Goal: Information Seeking & Learning: Find specific fact

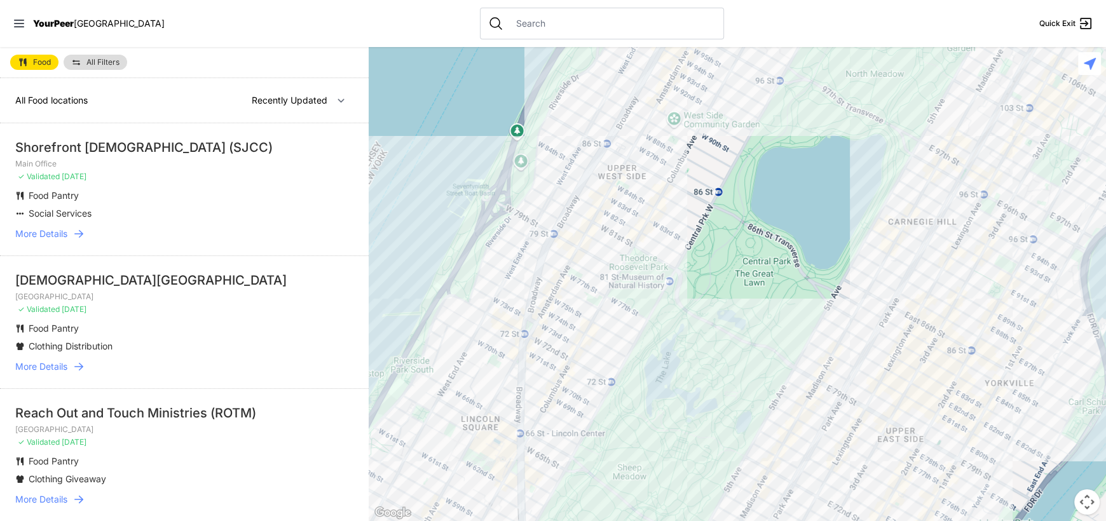
click at [282, 308] on p "✓ Validated 3 days ago" at bounding box center [184, 310] width 338 height 10
click at [266, 92] on select "Nearby Recently Updated Most Services" at bounding box center [299, 100] width 110 height 24
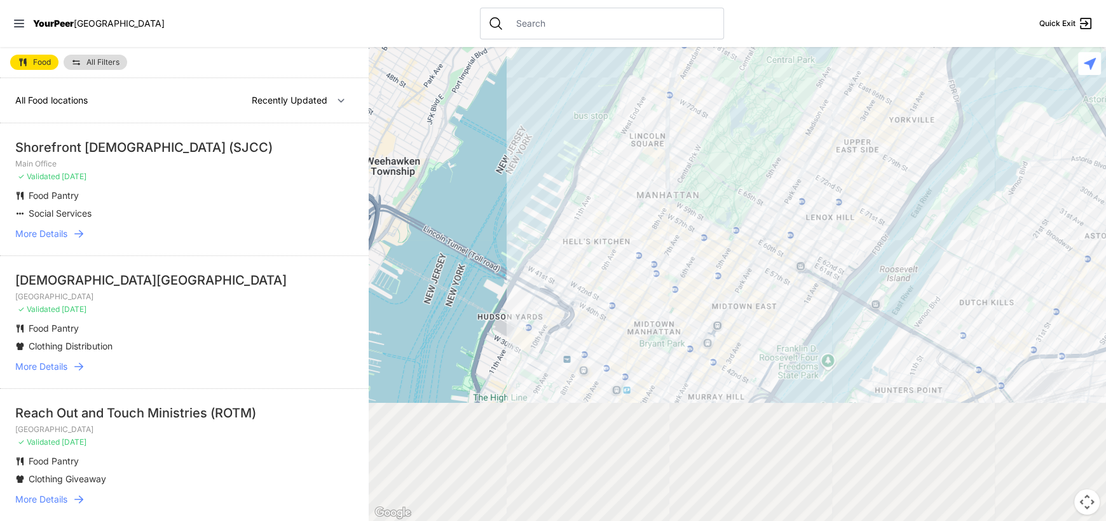
drag, startPoint x: 591, startPoint y: 446, endPoint x: 728, endPoint y: -6, distance: 471.7
click at [728, 0] on html "View map Close panel YourPeer NYC Quick Exit Single Adult Families Soup Kitchen…" at bounding box center [553, 260] width 1106 height 521
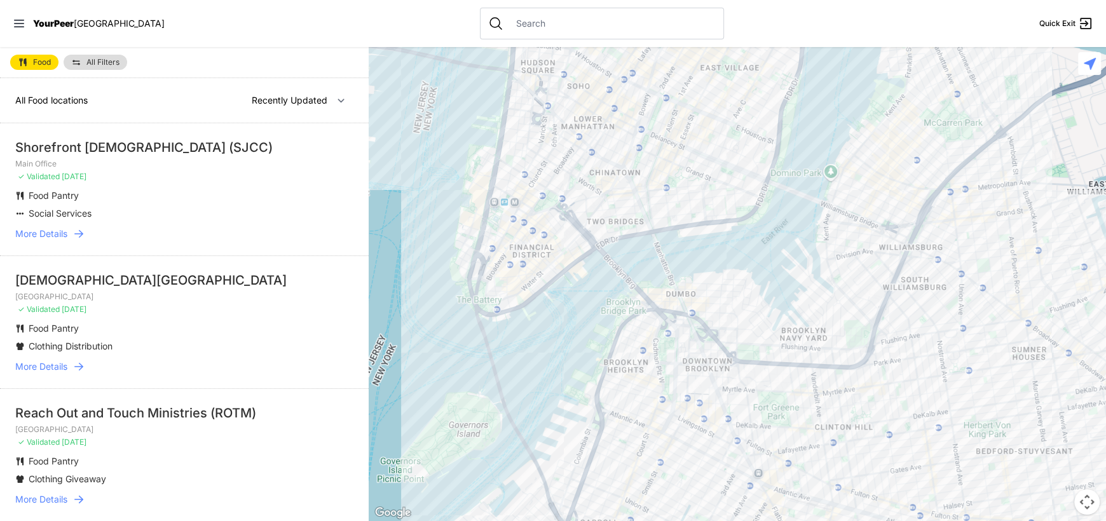
drag, startPoint x: 805, startPoint y: 364, endPoint x: 684, endPoint y: 107, distance: 283.6
click at [688, 118] on div at bounding box center [738, 284] width 738 height 474
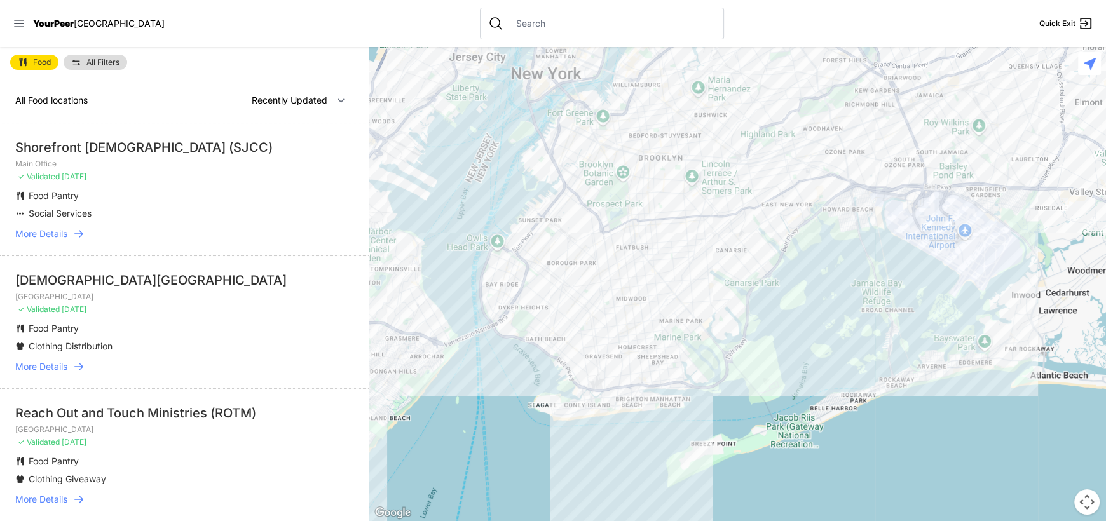
drag, startPoint x: 616, startPoint y: 130, endPoint x: 619, endPoint y: 227, distance: 96.7
click at [619, 227] on div at bounding box center [738, 284] width 738 height 474
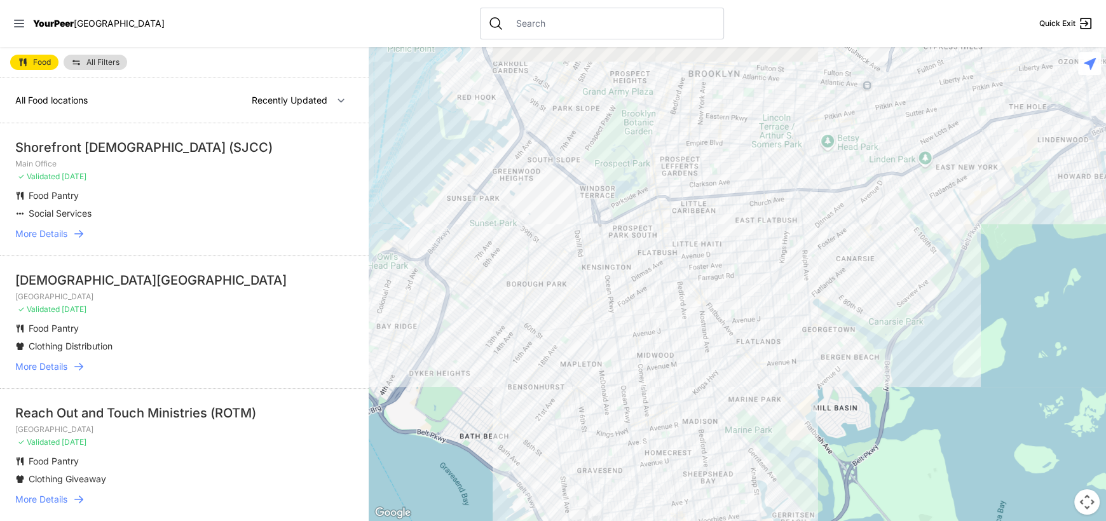
drag, startPoint x: 605, startPoint y: 219, endPoint x: 619, endPoint y: 238, distance: 24.5
click at [619, 238] on div at bounding box center [738, 284] width 738 height 474
click at [292, 100] on select "Nearby Recently Updated Most Services" at bounding box center [299, 100] width 110 height 24
click at [810, 209] on div at bounding box center [738, 284] width 738 height 474
click at [739, 190] on div at bounding box center [738, 284] width 738 height 474
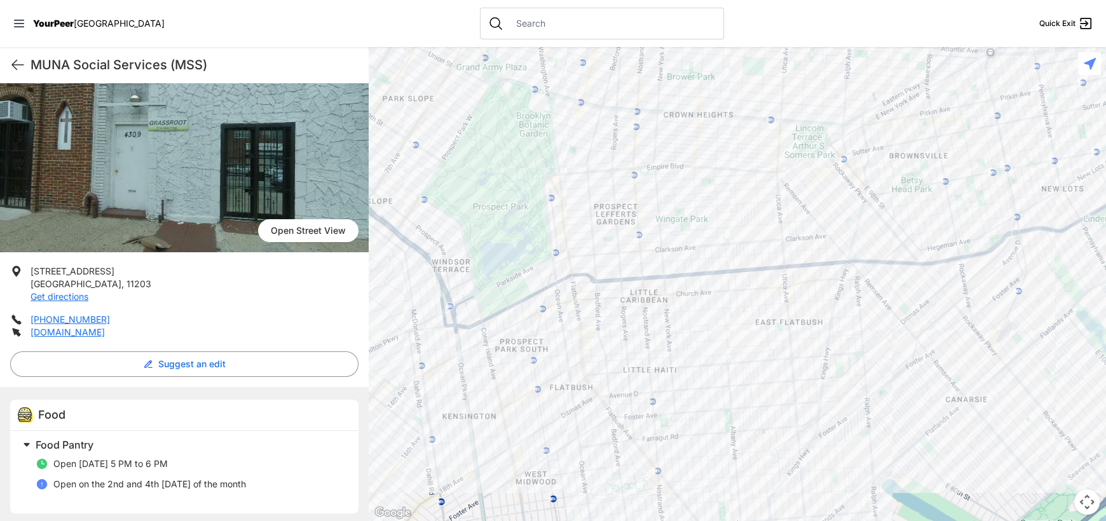
scroll to position [79, 0]
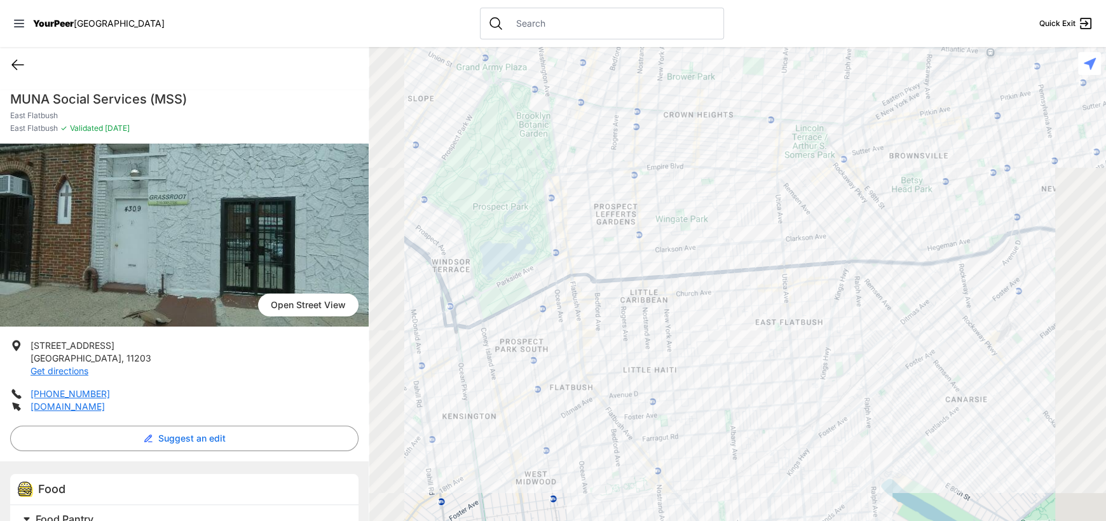
click at [18, 64] on icon at bounding box center [17, 65] width 11 height 10
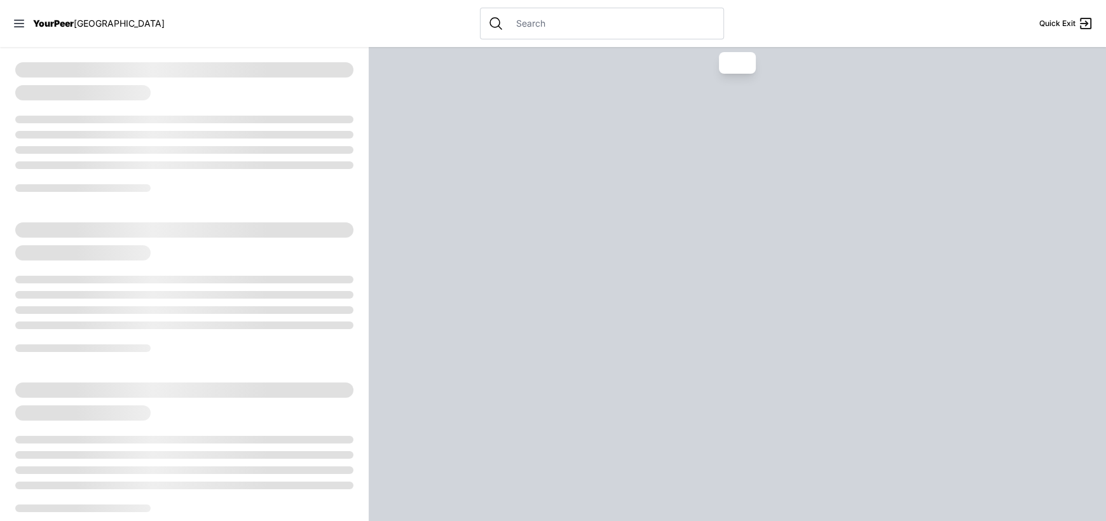
select select "recentlyUpdated"
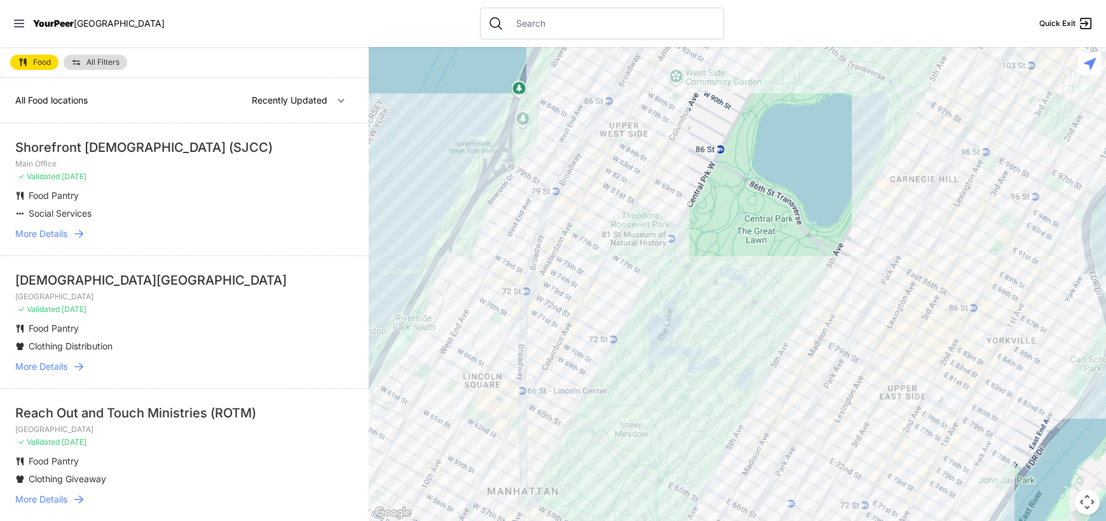
drag, startPoint x: 645, startPoint y: 439, endPoint x: 715, endPoint y: 75, distance: 370.5
click at [712, 111] on div at bounding box center [738, 284] width 738 height 474
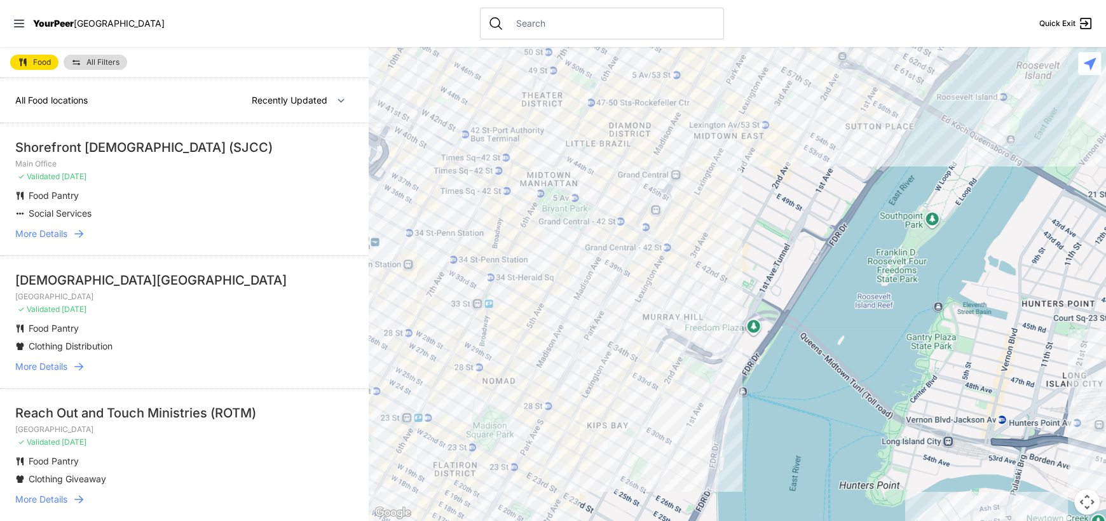
drag, startPoint x: 715, startPoint y: 395, endPoint x: 806, endPoint y: 141, distance: 269.7
click at [797, 186] on div at bounding box center [738, 284] width 738 height 474
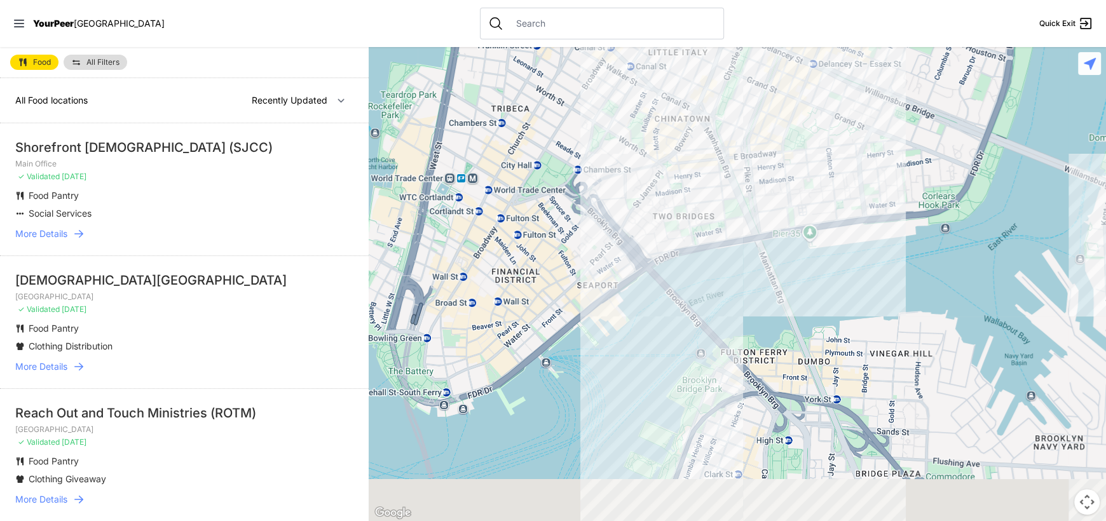
drag, startPoint x: 678, startPoint y: 394, endPoint x: 715, endPoint y: 88, distance: 308.1
click at [723, 90] on div at bounding box center [738, 284] width 738 height 474
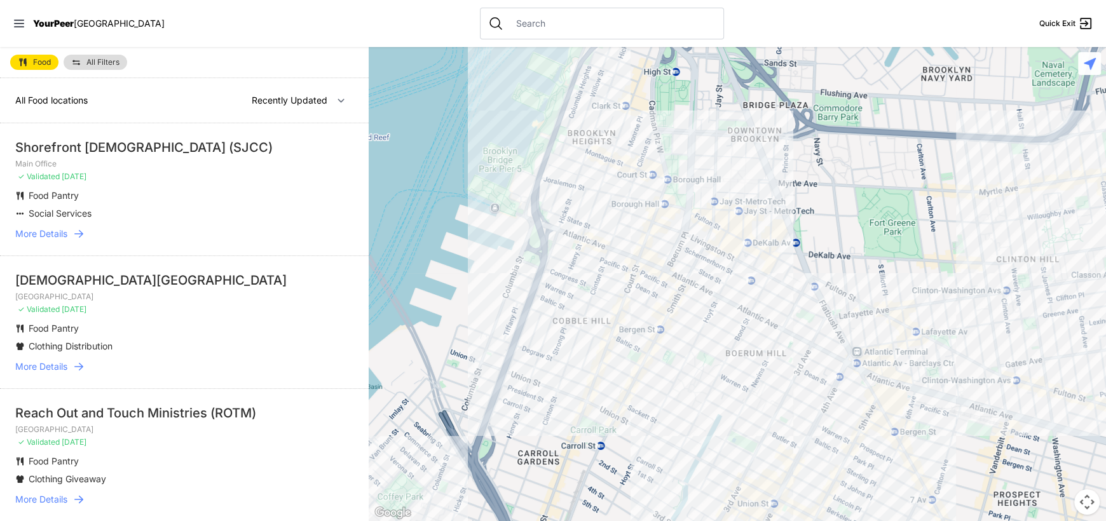
drag, startPoint x: 745, startPoint y: 439, endPoint x: 619, endPoint y: 224, distance: 248.2
click at [638, 251] on div at bounding box center [738, 284] width 738 height 474
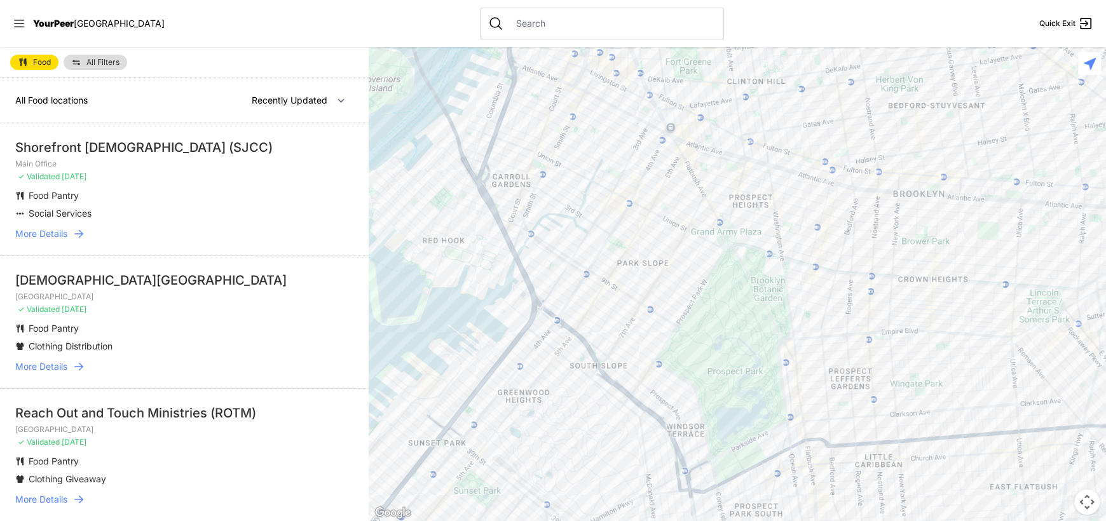
drag, startPoint x: 698, startPoint y: 350, endPoint x: 712, endPoint y: 191, distance: 159.6
click at [729, 193] on div at bounding box center [738, 284] width 738 height 474
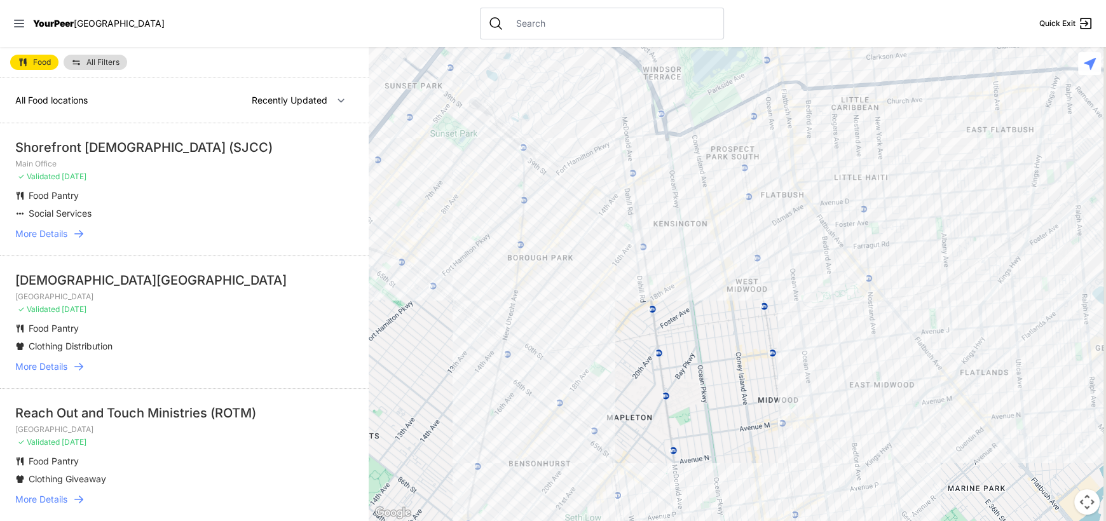
drag, startPoint x: 855, startPoint y: 307, endPoint x: 697, endPoint y: 137, distance: 232.2
click at [725, 156] on div at bounding box center [738, 284] width 738 height 474
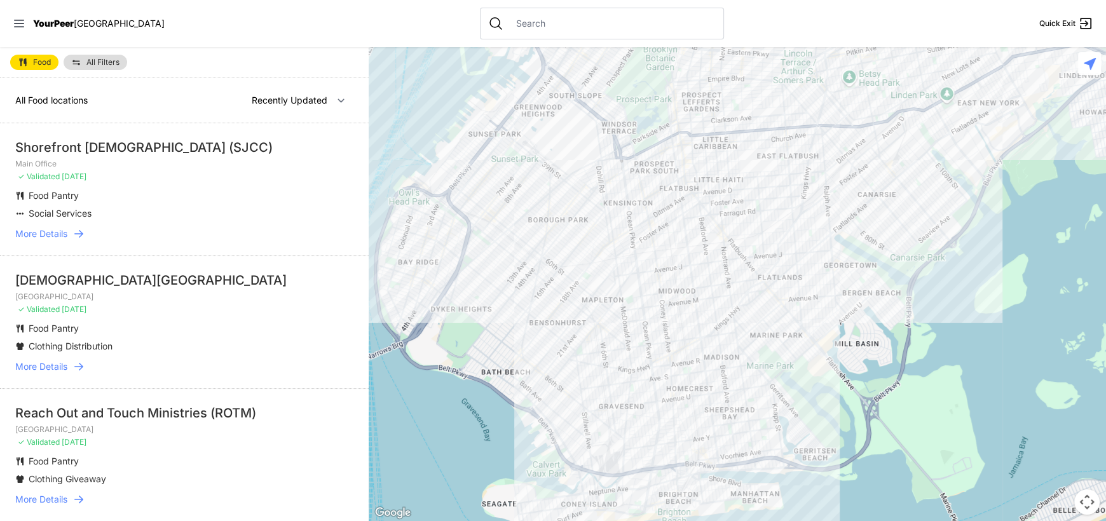
drag, startPoint x: 714, startPoint y: 308, endPoint x: 703, endPoint y: 386, distance: 78.3
click at [703, 386] on div at bounding box center [738, 284] width 738 height 474
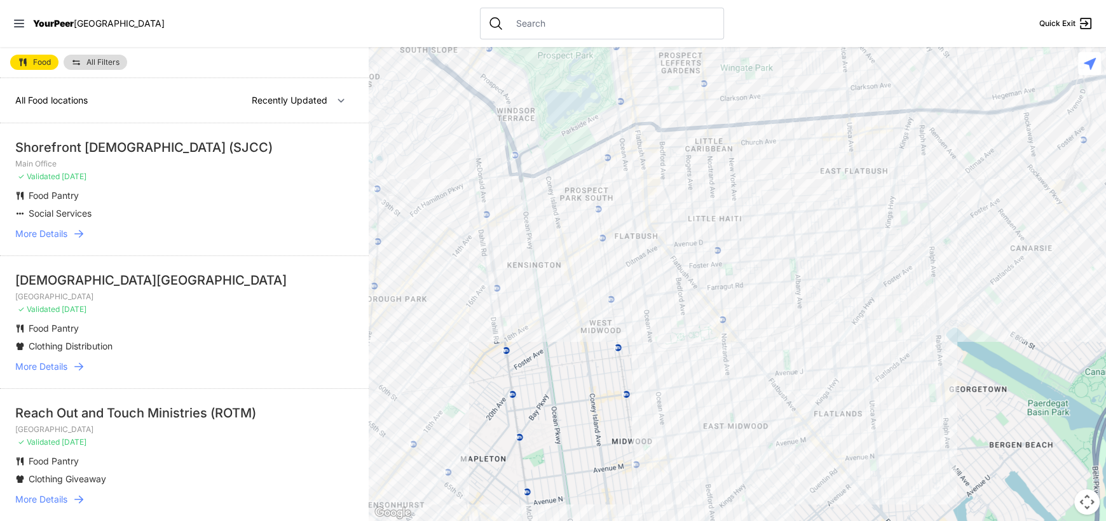
drag, startPoint x: 734, startPoint y: 272, endPoint x: 735, endPoint y: 410, distance: 138.6
click at [735, 410] on div at bounding box center [738, 284] width 738 height 474
click at [514, 28] on input "text" at bounding box center [612, 23] width 207 height 13
click at [41, 20] on span "YourPeer" at bounding box center [53, 23] width 41 height 11
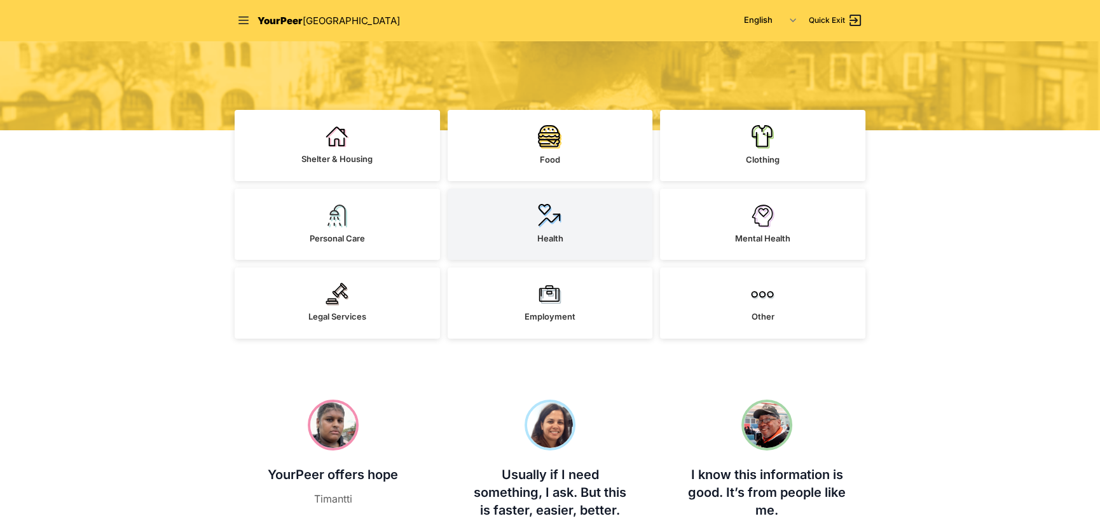
scroll to position [254, 0]
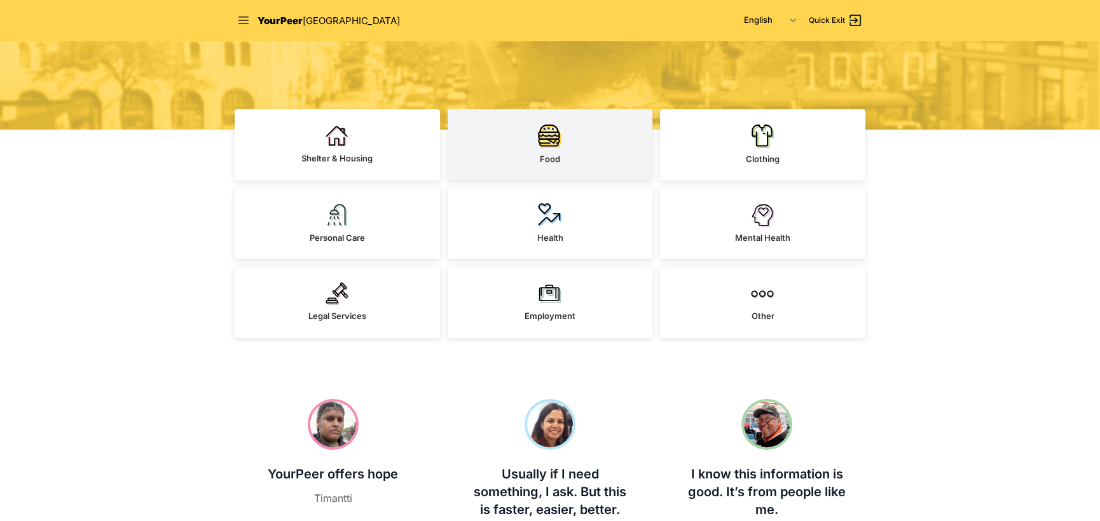
click at [550, 148] on img at bounding box center [550, 136] width 24 height 24
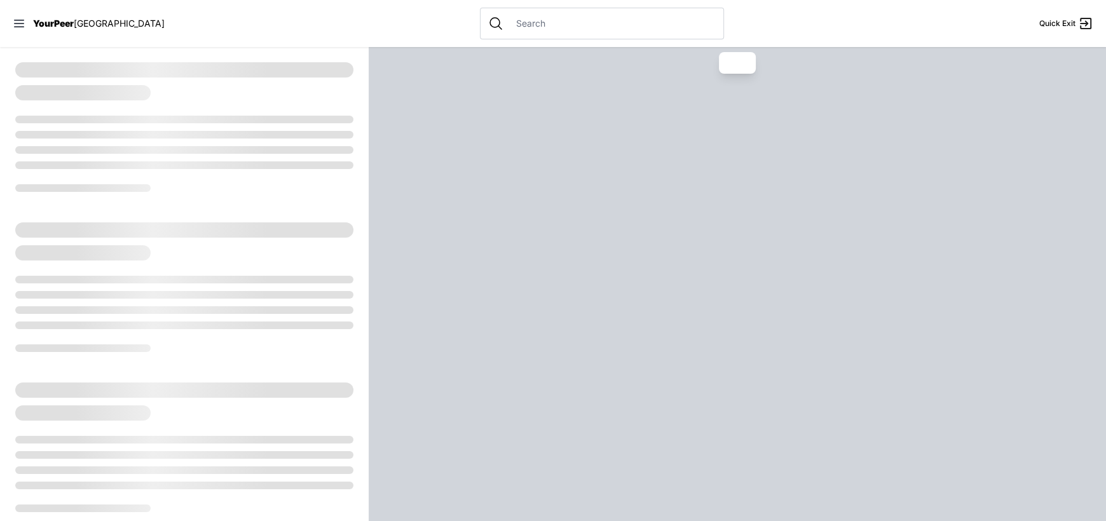
select select "recentlyUpdated"
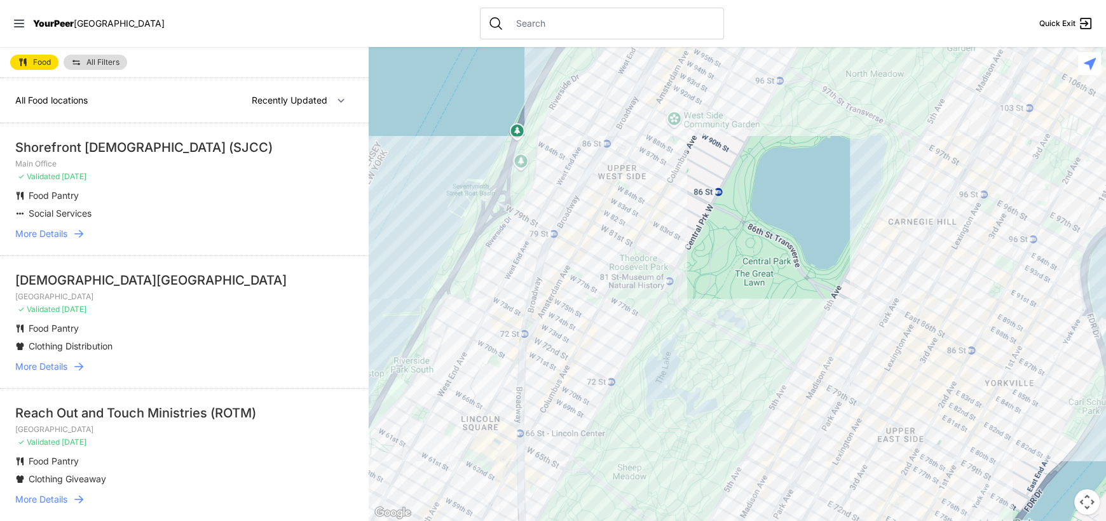
click at [528, 29] on input "text" at bounding box center [612, 23] width 207 height 13
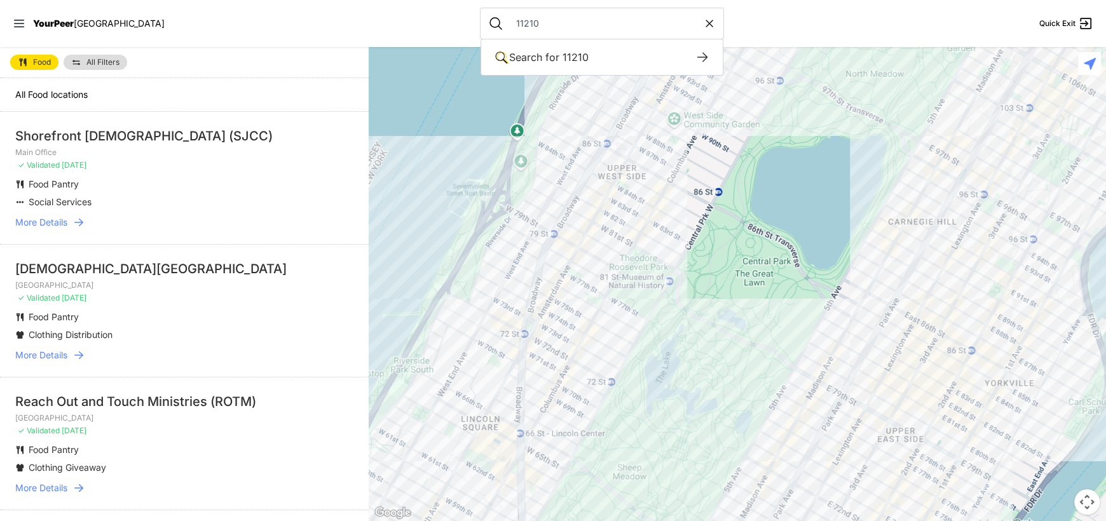
type input "11210"
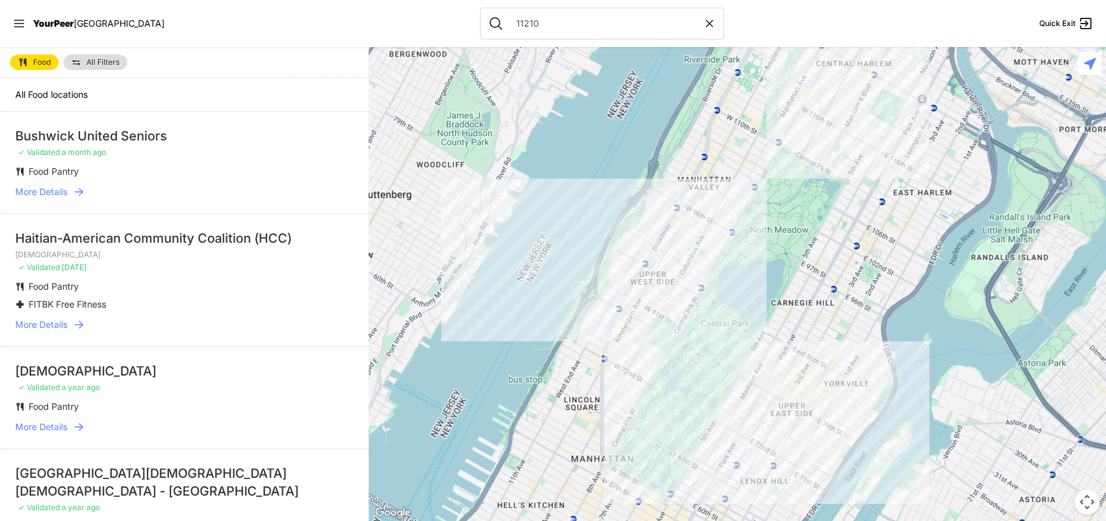
click at [289, 264] on p "✓ Validated 9 months ago" at bounding box center [184, 268] width 338 height 10
click at [56, 326] on span "More Details" at bounding box center [41, 325] width 52 height 13
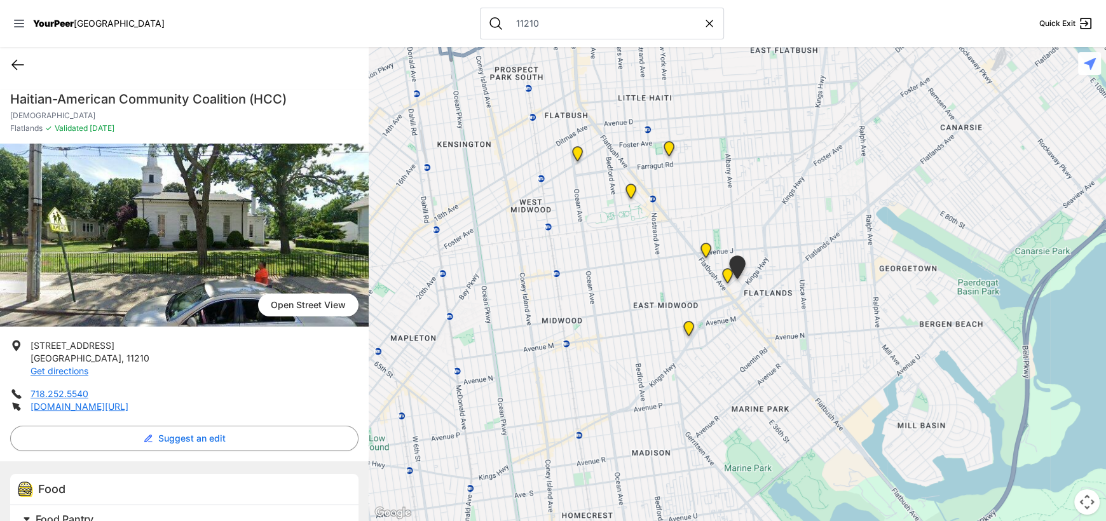
click at [17, 60] on icon at bounding box center [17, 65] width 11 height 10
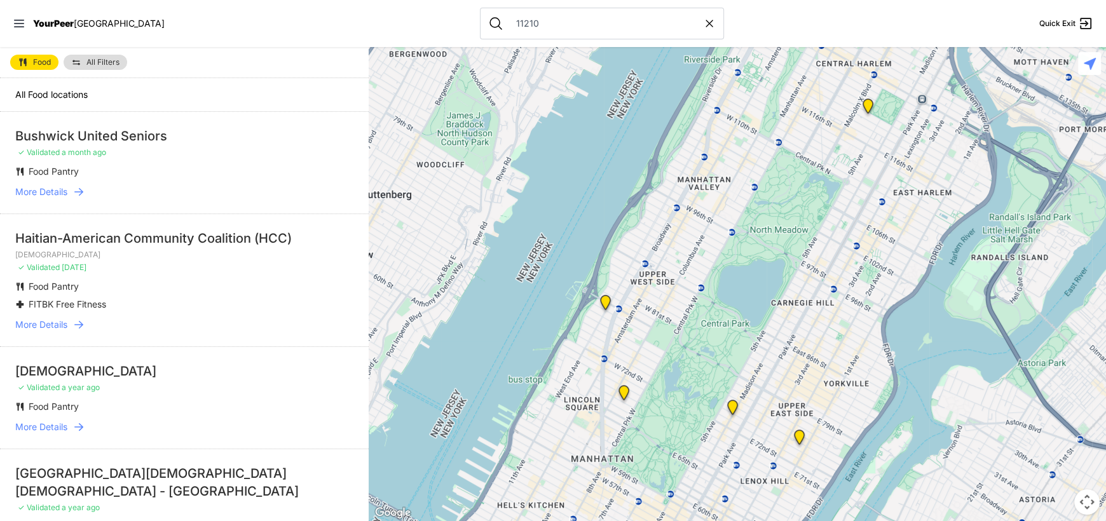
click at [73, 191] on icon at bounding box center [78, 192] width 13 height 13
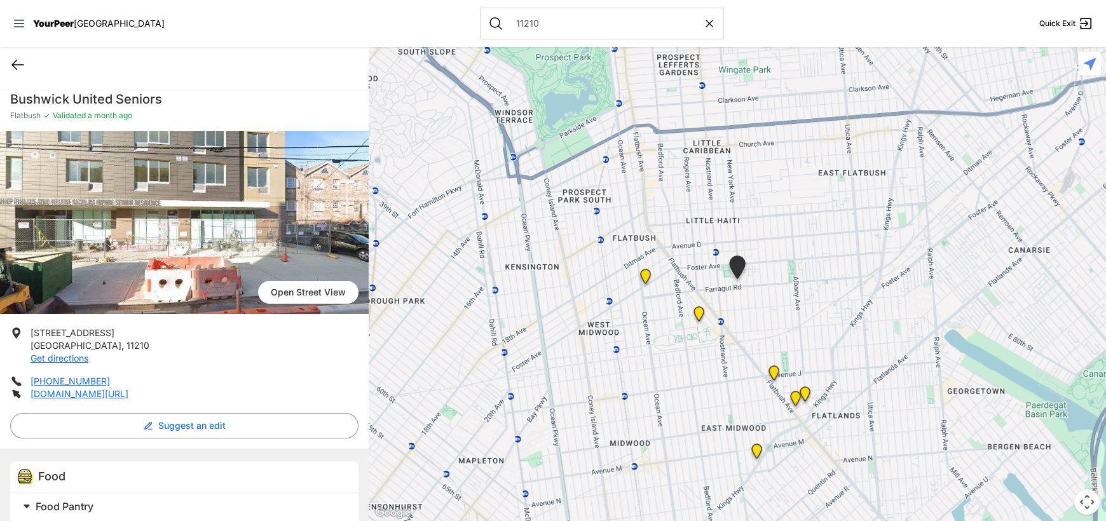
click at [19, 69] on icon at bounding box center [17, 64] width 15 height 15
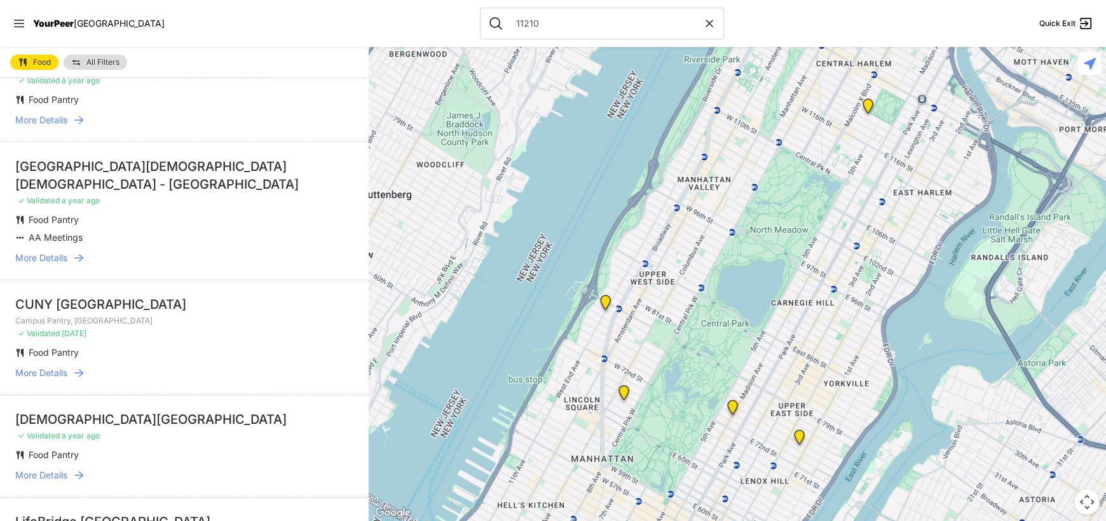
scroll to position [317, 0]
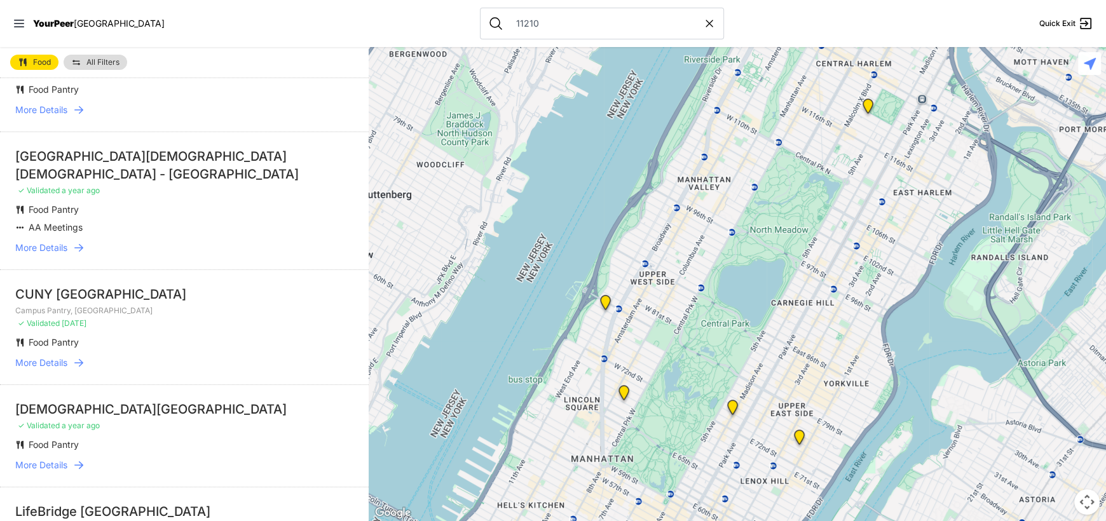
click at [50, 107] on span "More Details" at bounding box center [41, 110] width 52 height 13
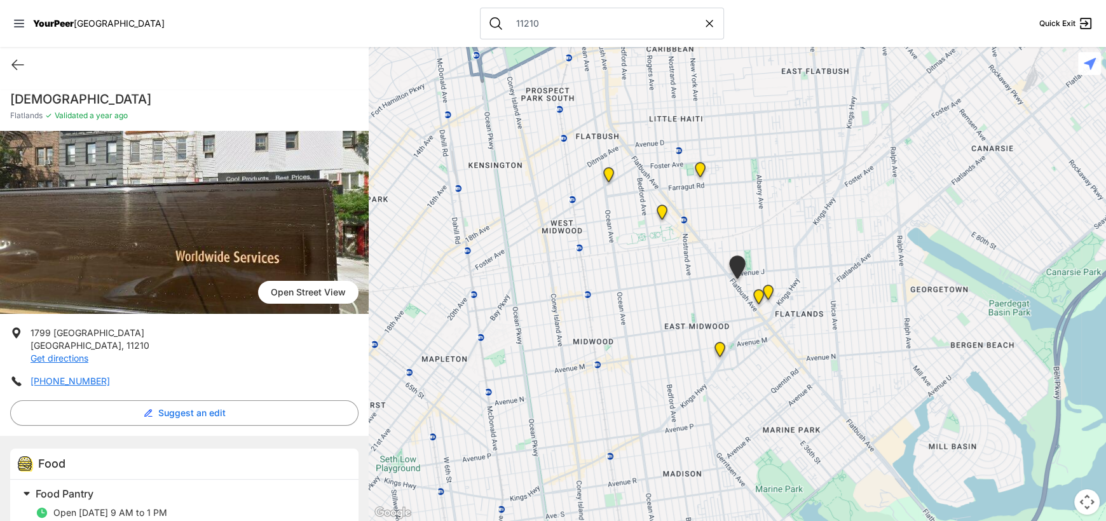
scroll to position [33, 0]
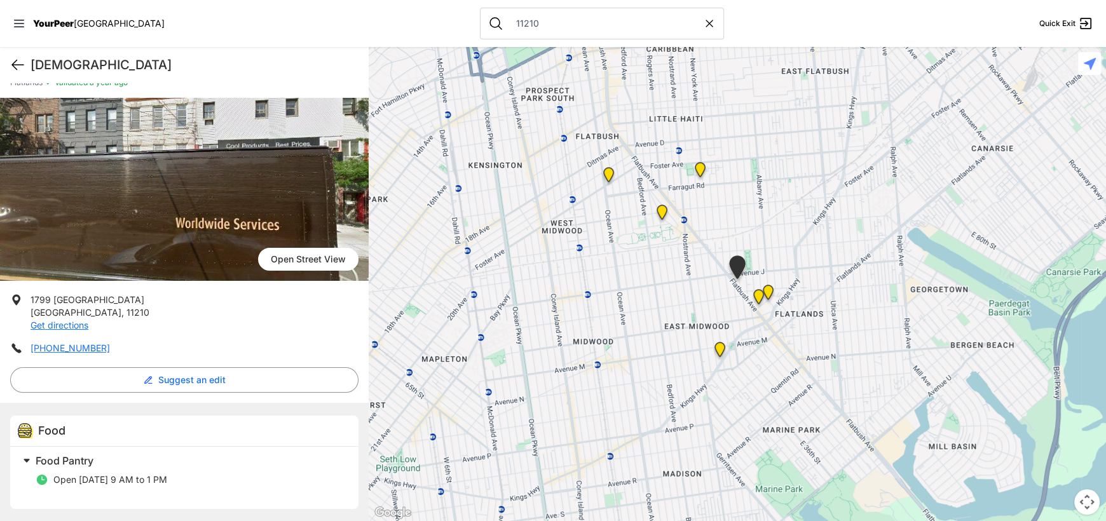
click at [15, 64] on icon at bounding box center [17, 65] width 11 height 10
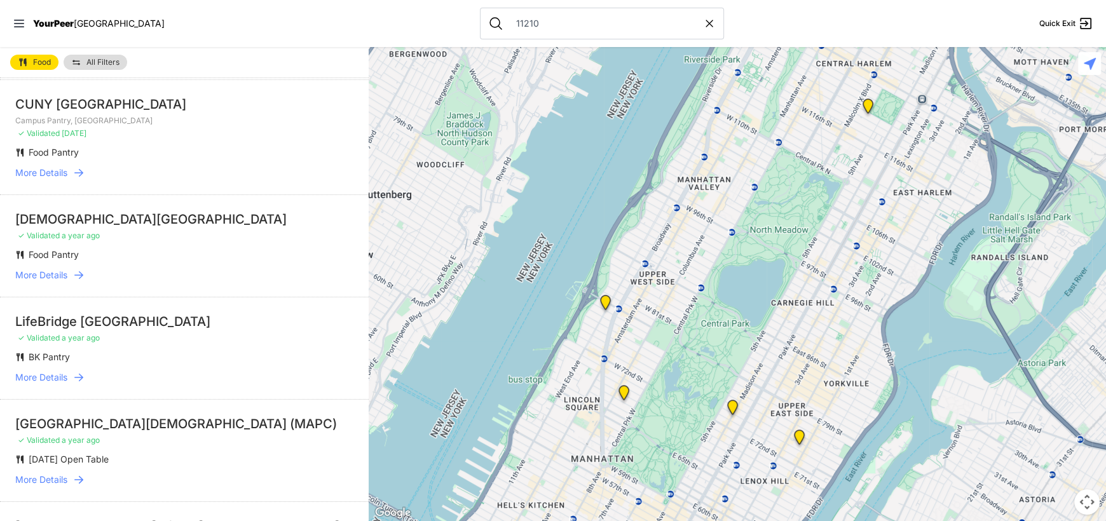
scroll to position [508, 0]
click at [70, 173] on link "More Details" at bounding box center [184, 172] width 338 height 13
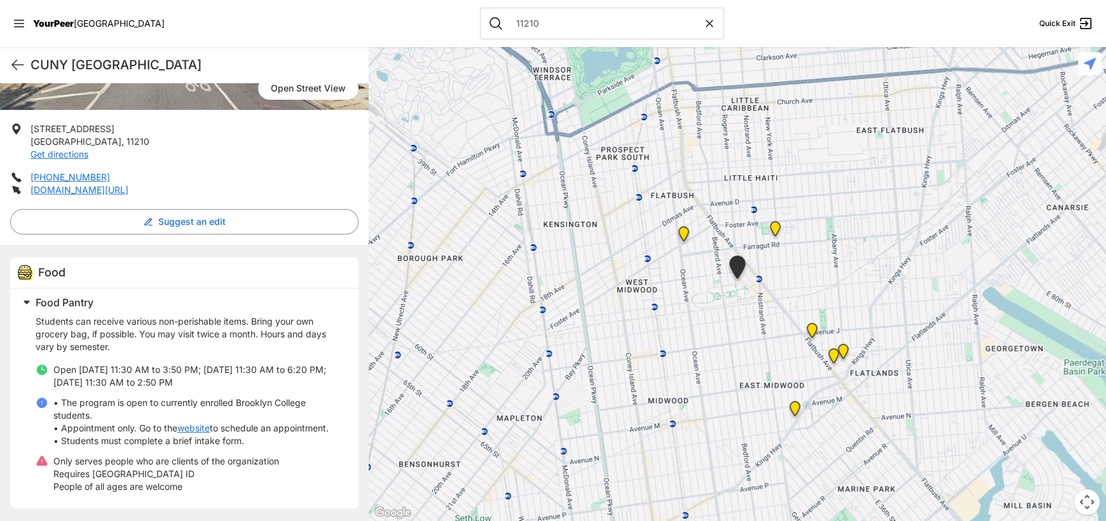
scroll to position [229, 0]
click at [14, 64] on icon at bounding box center [17, 64] width 15 height 15
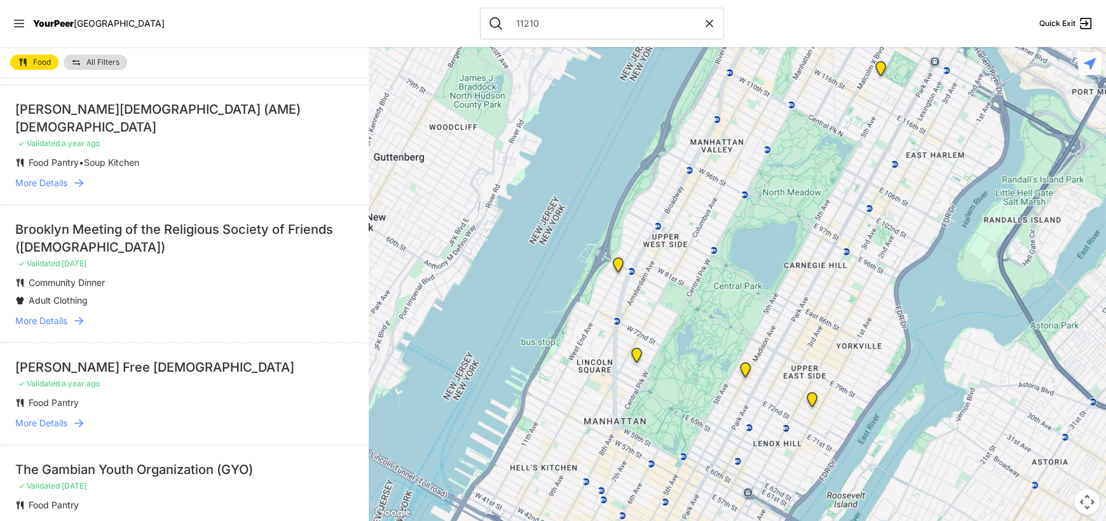
scroll to position [1747, 0]
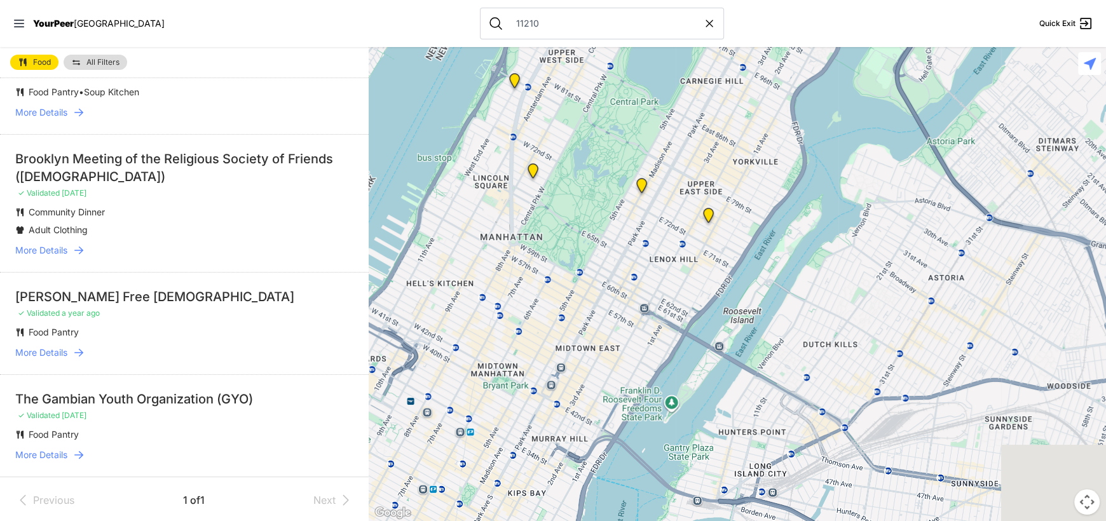
drag, startPoint x: 781, startPoint y: 453, endPoint x: 616, endPoint y: 103, distance: 386.6
click at [619, 115] on div at bounding box center [738, 284] width 738 height 474
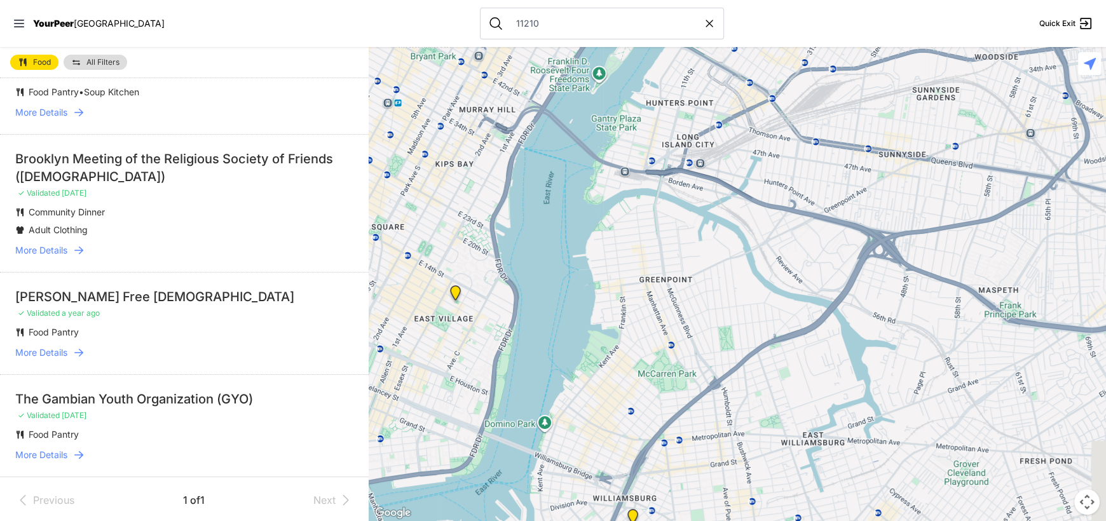
drag, startPoint x: 611, startPoint y: 350, endPoint x: 631, endPoint y: 84, distance: 267.2
click at [631, 87] on div at bounding box center [738, 284] width 738 height 474
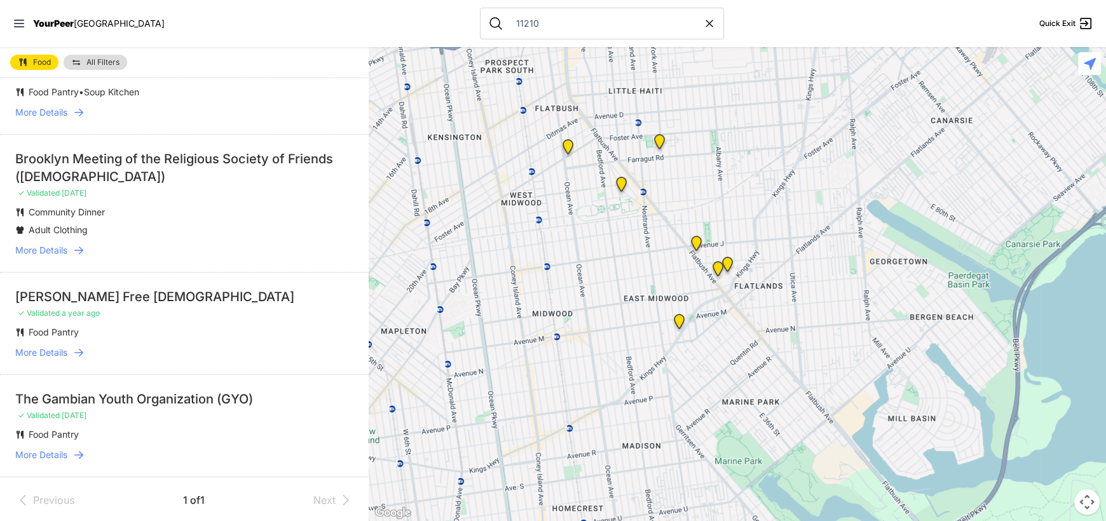
click at [571, 147] on img at bounding box center [568, 149] width 26 height 31
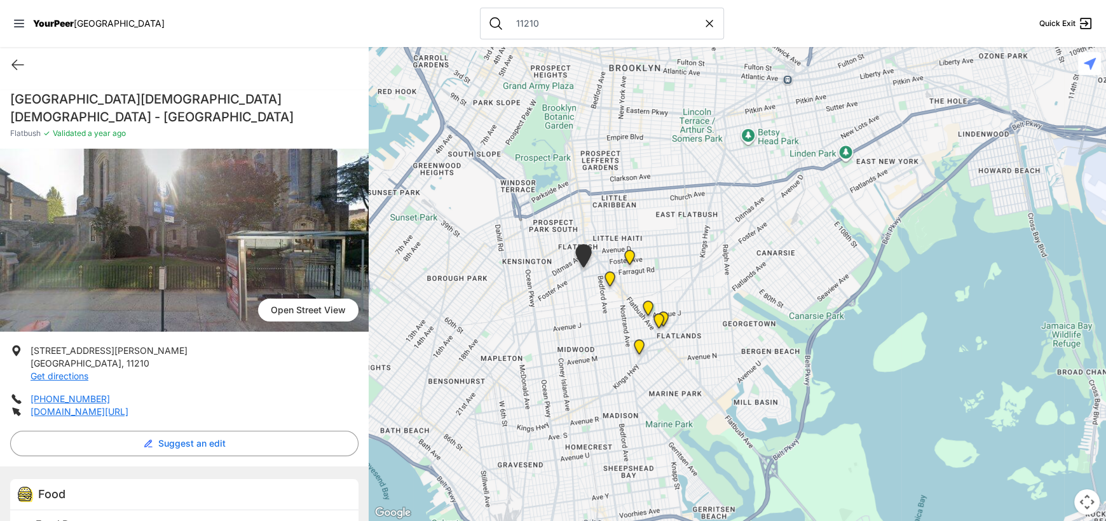
click at [577, 34] on div "11210" at bounding box center [602, 24] width 244 height 32
click at [579, 12] on div "11210" at bounding box center [602, 24] width 244 height 32
drag, startPoint x: 579, startPoint y: 12, endPoint x: 581, endPoint y: 20, distance: 8.5
click at [580, 12] on div "11210" at bounding box center [602, 24] width 244 height 32
click at [581, 21] on input "11210" at bounding box center [606, 23] width 195 height 13
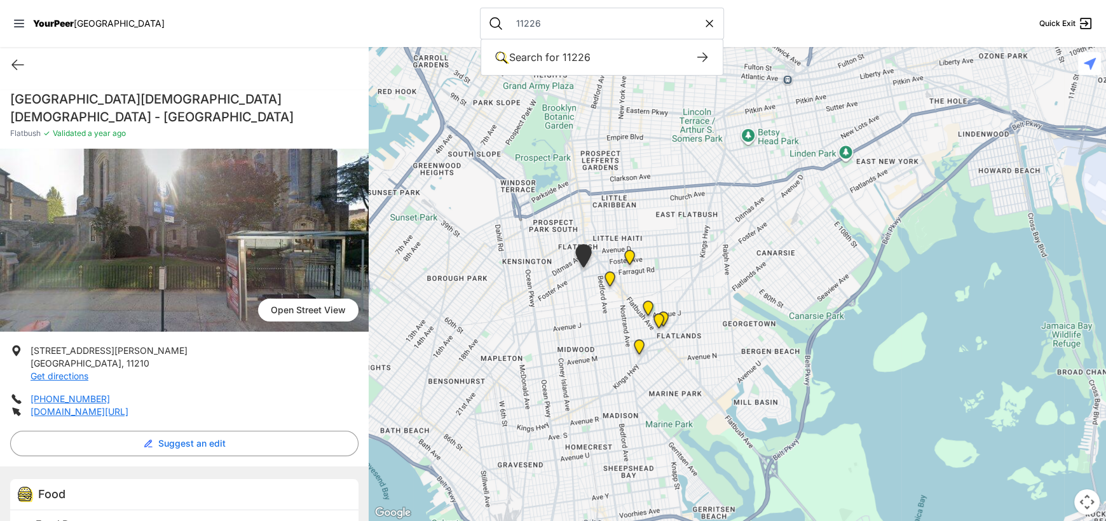
type input "11226"
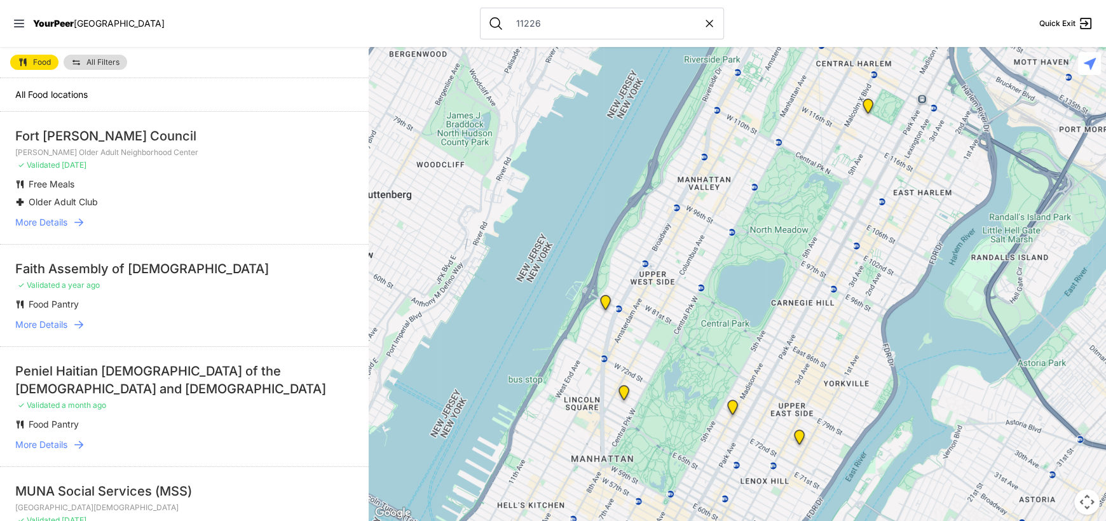
click at [50, 328] on span "More Details" at bounding box center [41, 325] width 52 height 13
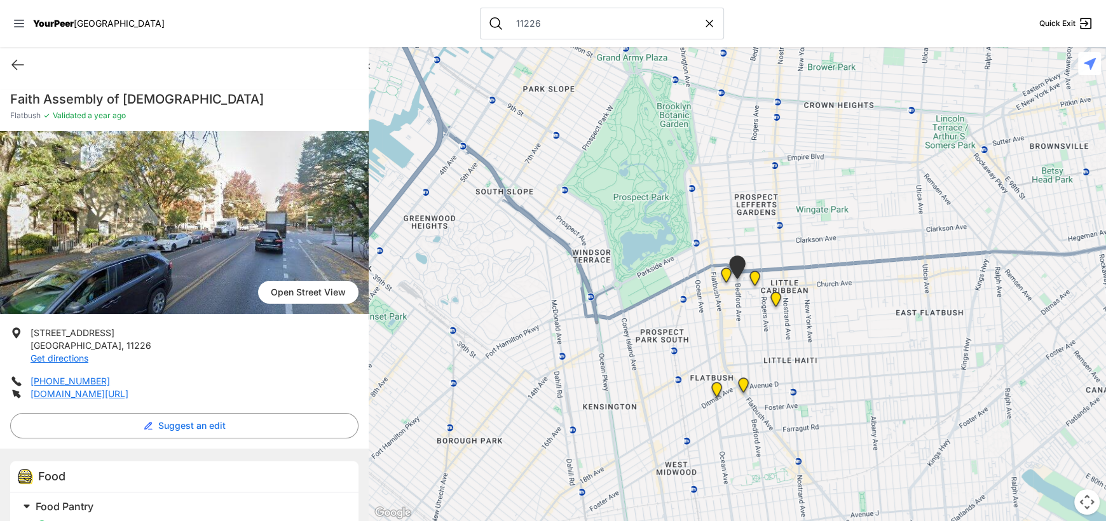
click at [554, 11] on div "11226" at bounding box center [602, 24] width 244 height 32
drag, startPoint x: 542, startPoint y: 27, endPoint x: 350, endPoint y: 22, distance: 192.7
click at [350, 22] on nav "YourPeer NYC 11226 Search for 11226 Search for keywords in our service listings…" at bounding box center [553, 23] width 1106 height 47
type input "sunday"
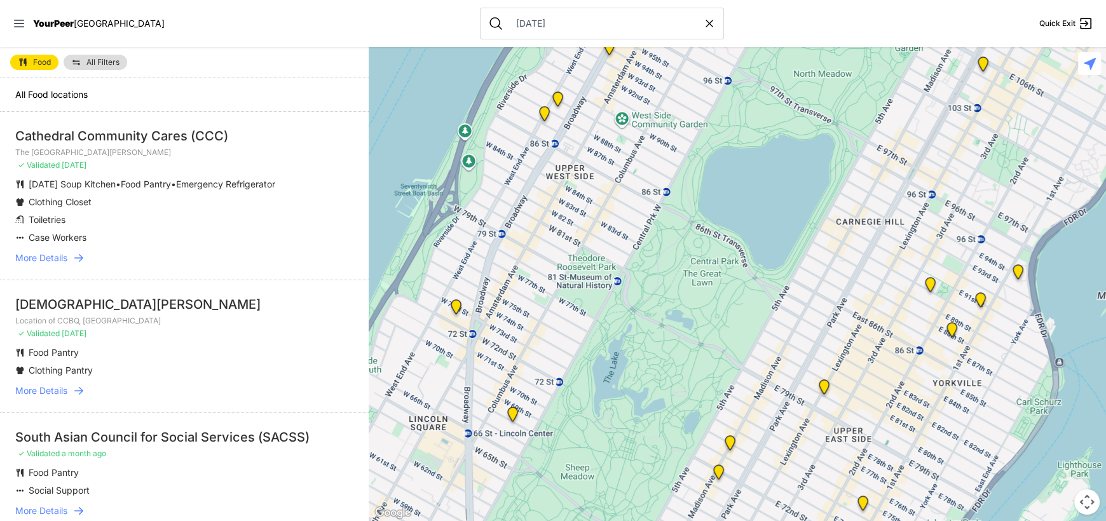
click at [57, 259] on span "More Details" at bounding box center [41, 258] width 52 height 13
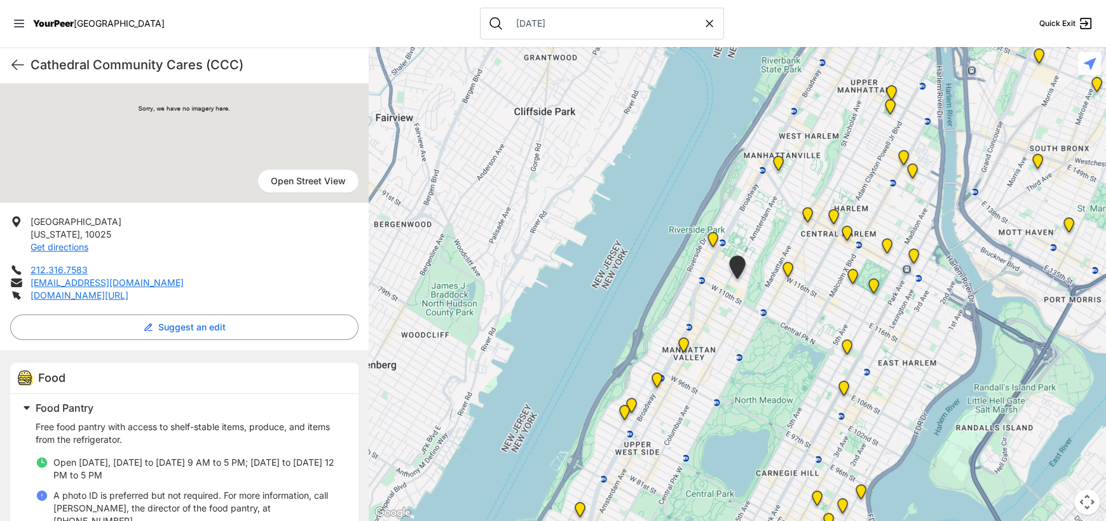
scroll to position [317, 0]
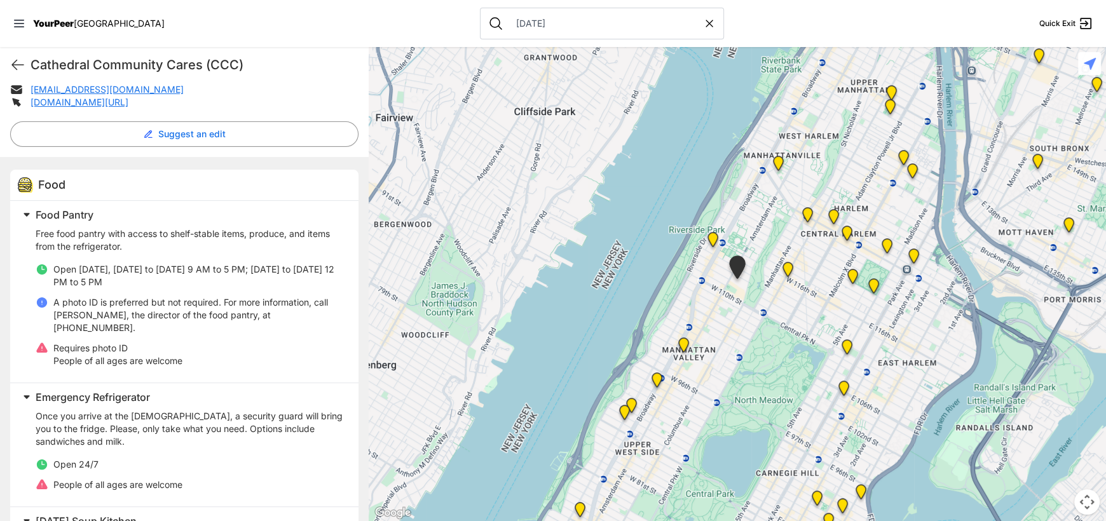
click at [25, 63] on div "Cathedral Community Cares (CCC) Quick Exit" at bounding box center [184, 65] width 369 height 36
click at [18, 67] on icon at bounding box center [17, 64] width 15 height 15
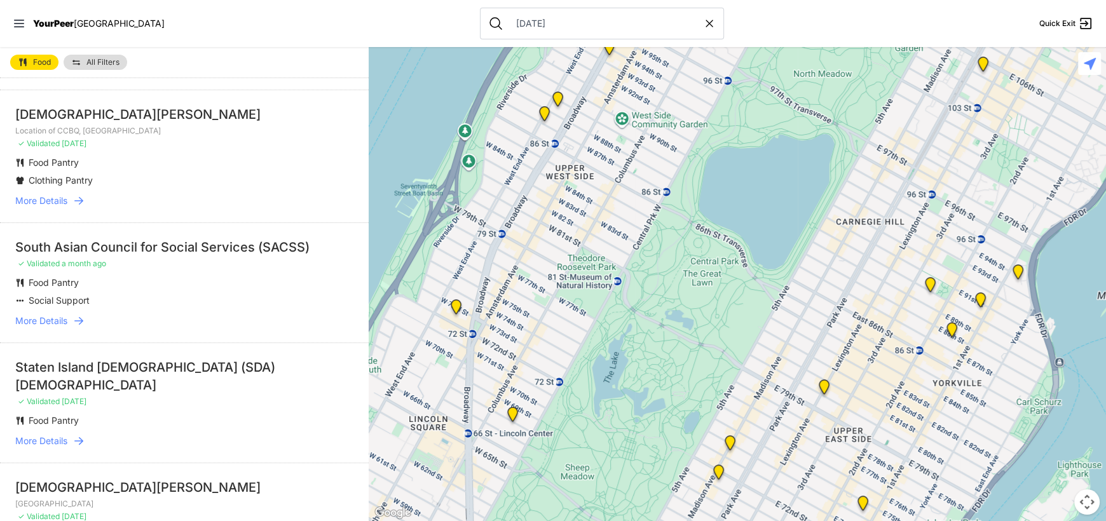
scroll to position [127, 0]
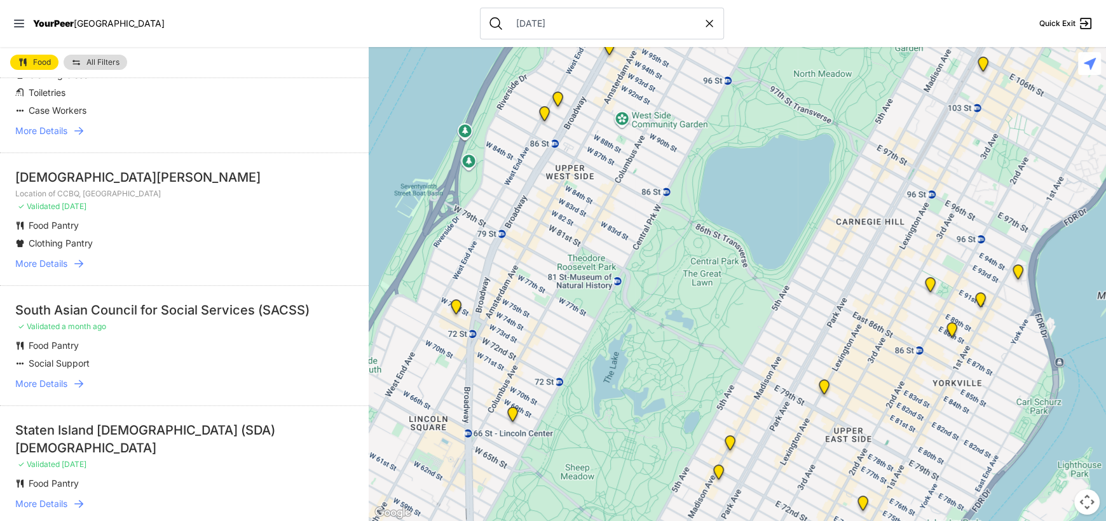
drag, startPoint x: 758, startPoint y: 472, endPoint x: 769, endPoint y: 242, distance: 230.4
click at [769, 240] on div at bounding box center [738, 284] width 738 height 474
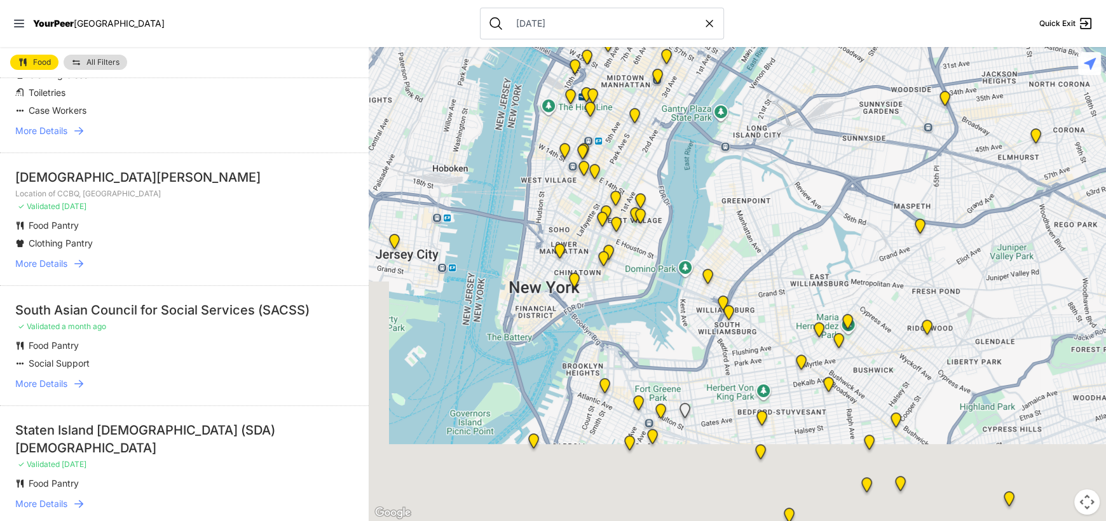
drag, startPoint x: 708, startPoint y: 444, endPoint x: 647, endPoint y: 128, distance: 322.6
click at [647, 131] on div at bounding box center [738, 284] width 738 height 474
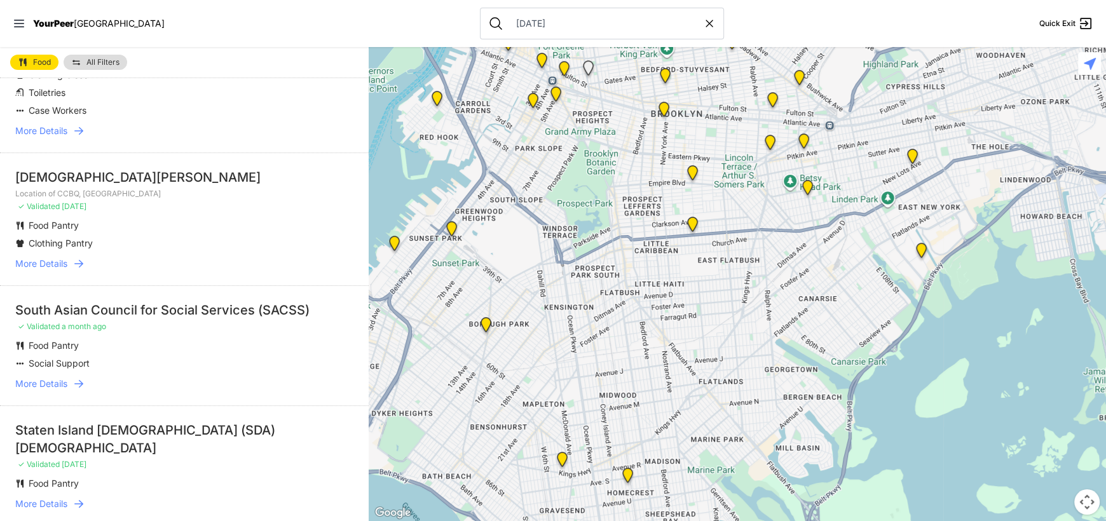
drag, startPoint x: 689, startPoint y: 322, endPoint x: 680, endPoint y: 142, distance: 180.2
click at [680, 142] on div at bounding box center [738, 284] width 738 height 474
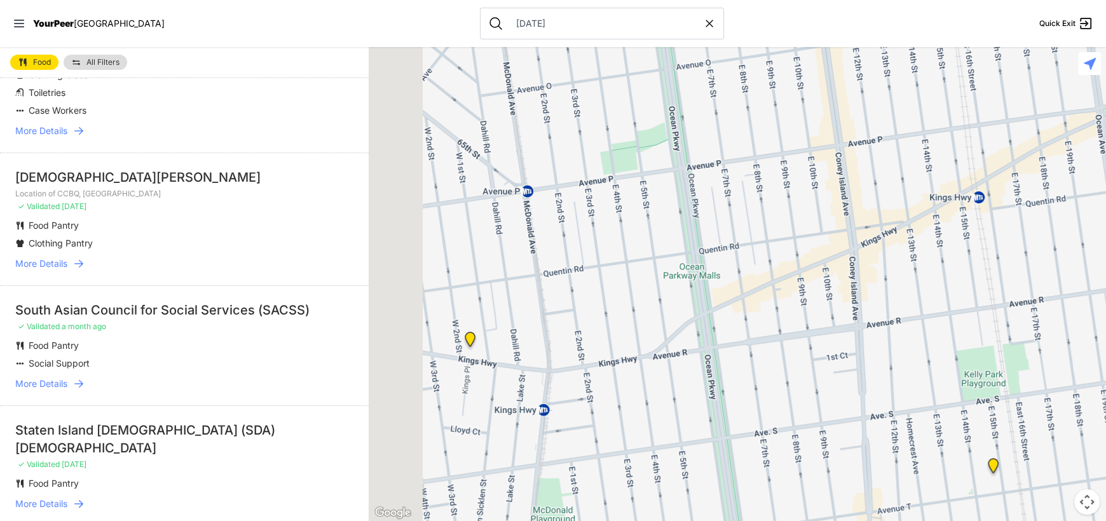
drag, startPoint x: 653, startPoint y: 294, endPoint x: 814, endPoint y: 453, distance: 226.6
click at [814, 453] on div at bounding box center [738, 284] width 738 height 474
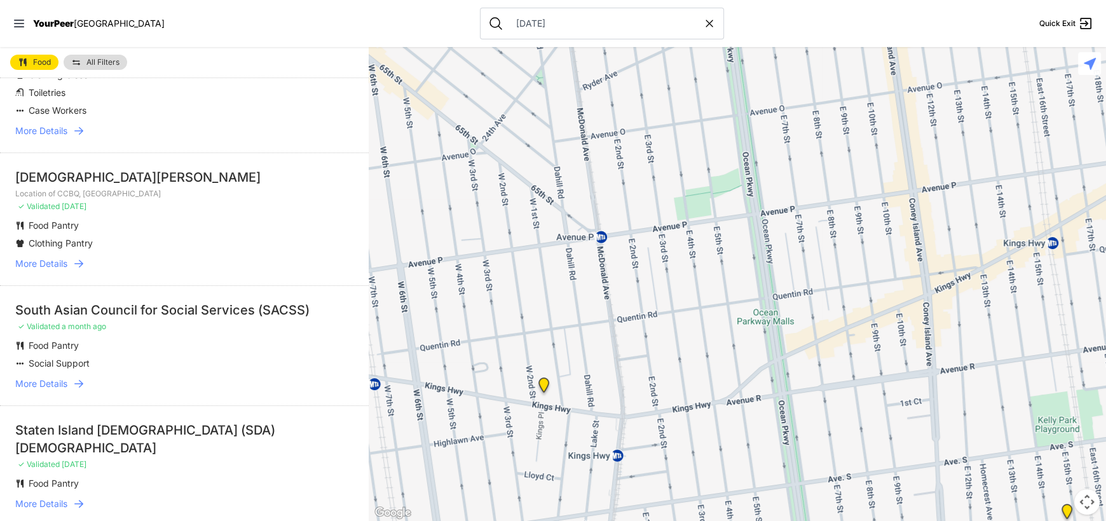
click at [546, 386] on img at bounding box center [544, 388] width 26 height 31
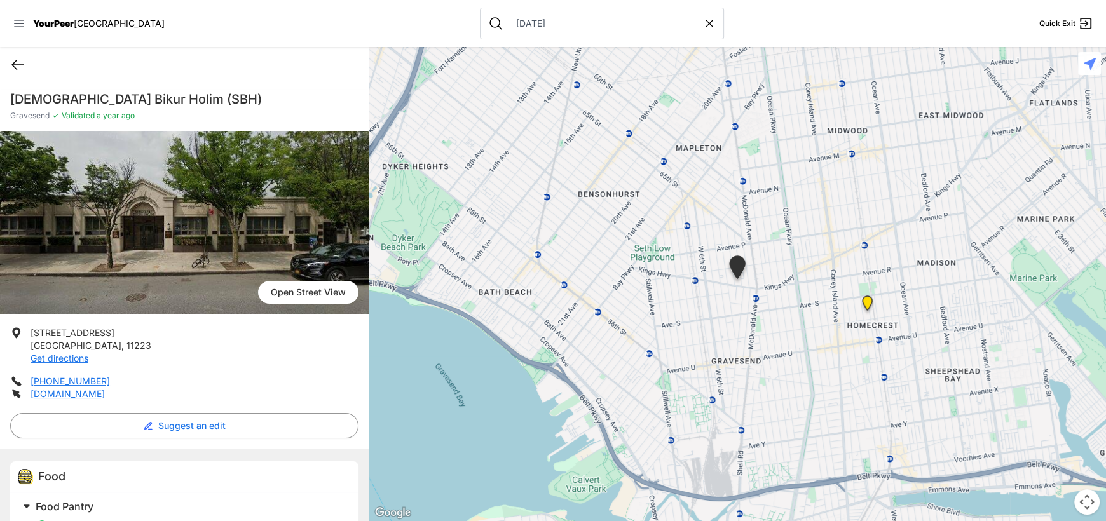
click at [15, 59] on icon at bounding box center [17, 64] width 15 height 15
